Goal: Register for event/course

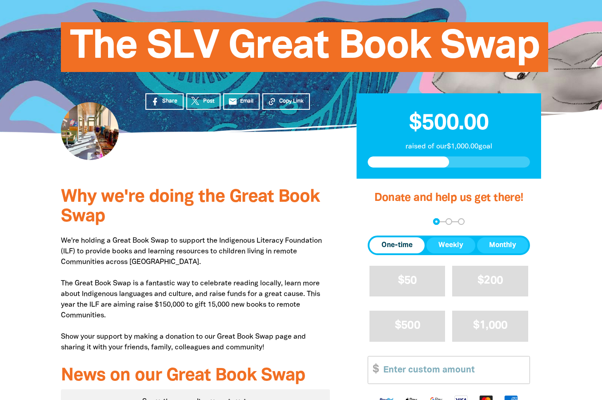
scroll to position [77, 0]
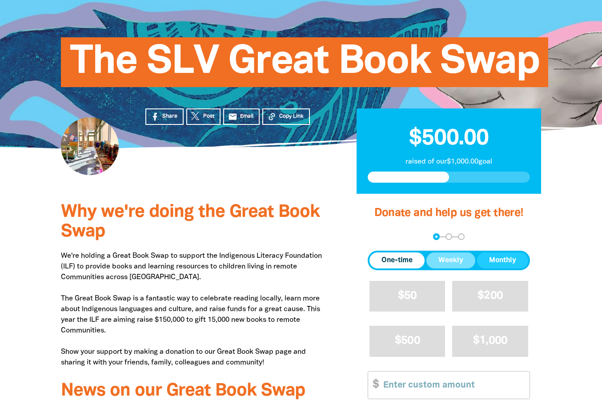
click at [465, 265] on button "Weekly" at bounding box center [450, 260] width 49 height 16
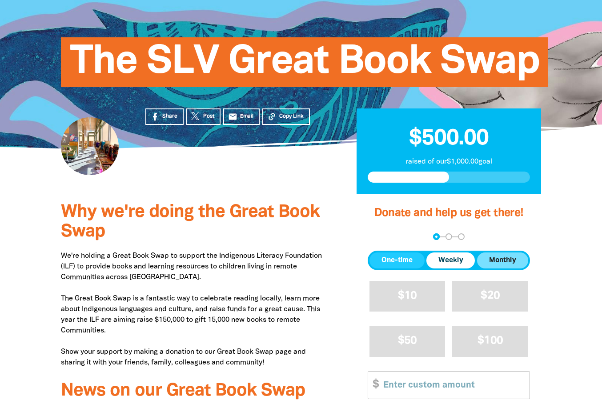
click at [492, 260] on span "Monthly" at bounding box center [502, 260] width 27 height 11
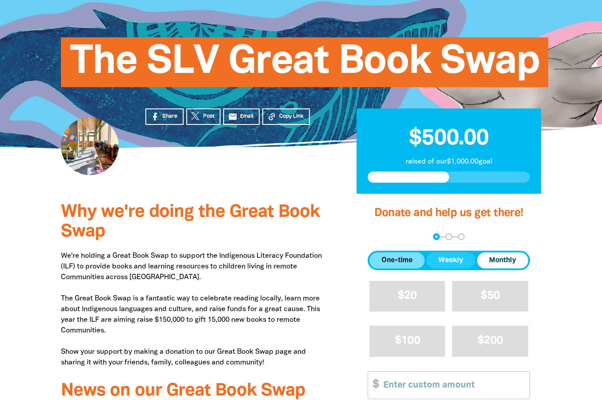
click at [409, 262] on span "One-time" at bounding box center [396, 260] width 31 height 11
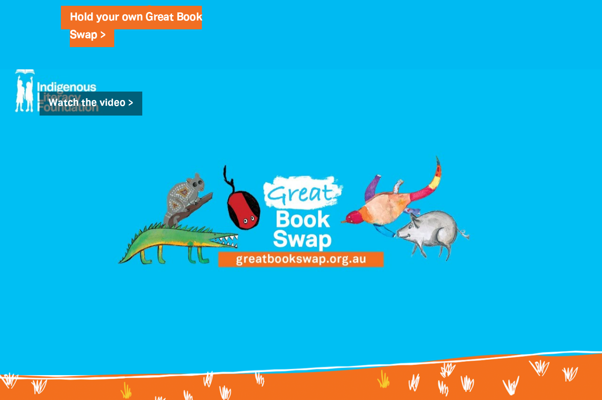
scroll to position [566, 0]
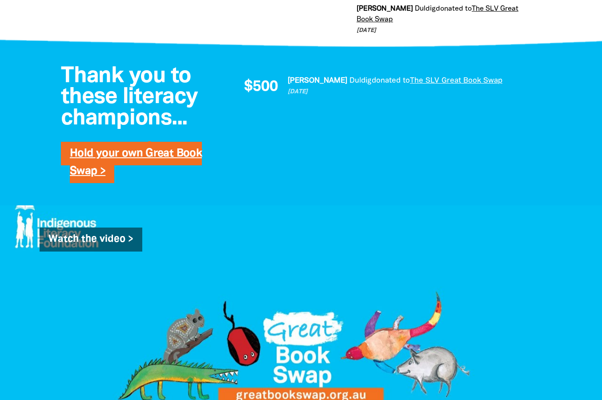
click at [121, 148] on link "Hold your own Great Book Swap >" at bounding box center [136, 162] width 132 height 28
select select "AU"
